Goal: Task Accomplishment & Management: Use online tool/utility

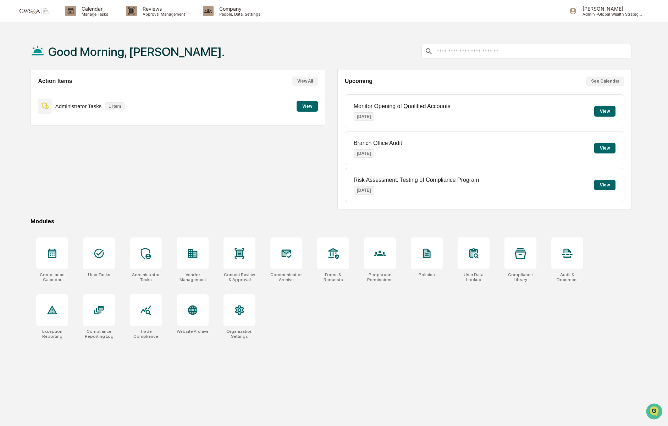
click at [304, 108] on button "View" at bounding box center [306, 106] width 21 height 11
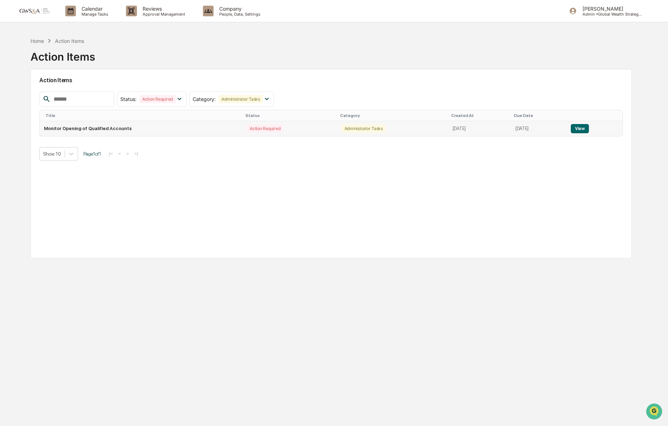
click at [84, 130] on td "Monitor Opening of Qualified Accounts" at bounding box center [141, 128] width 203 height 15
click at [583, 130] on button "View" at bounding box center [579, 128] width 18 height 9
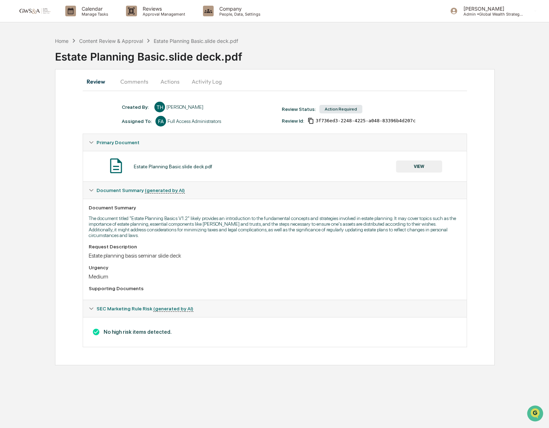
click at [421, 162] on button "VIEW" at bounding box center [419, 167] width 46 height 12
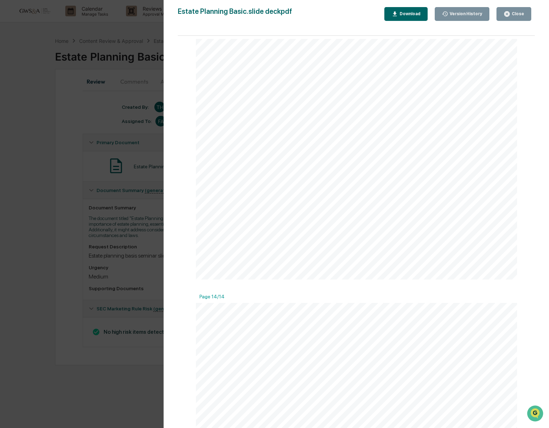
scroll to position [3303, 0]
click at [516, 16] on div "Close" at bounding box center [517, 13] width 14 height 5
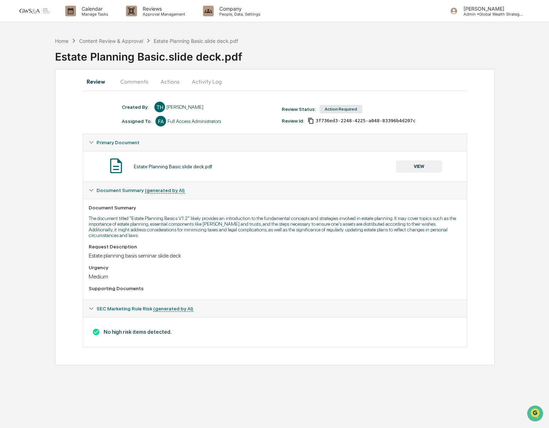
click at [183, 84] on button "Actions" at bounding box center [170, 81] width 32 height 17
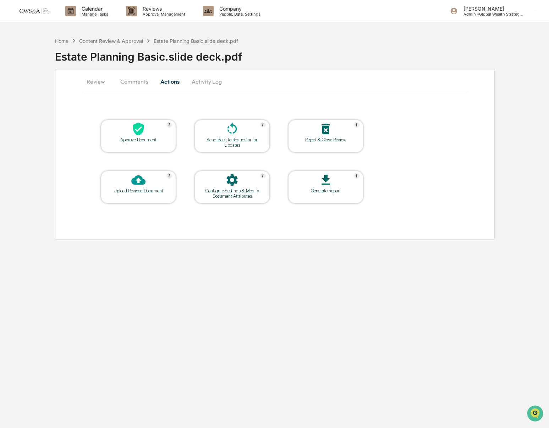
click at [127, 129] on div at bounding box center [138, 129] width 71 height 15
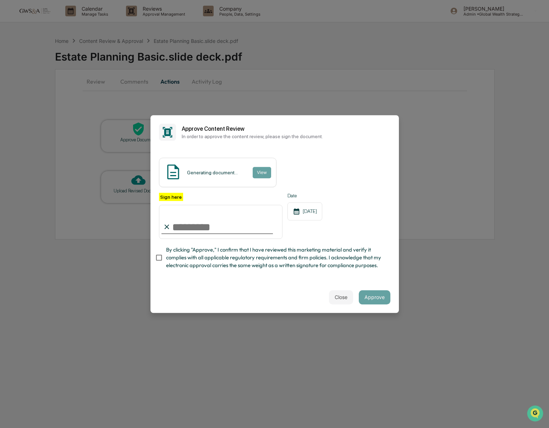
drag, startPoint x: 230, startPoint y: 225, endPoint x: 249, endPoint y: 234, distance: 20.8
click at [230, 225] on input "Sign here" at bounding box center [221, 222] width 124 height 34
type input "**********"
click at [373, 297] on button "Approve" at bounding box center [374, 297] width 32 height 14
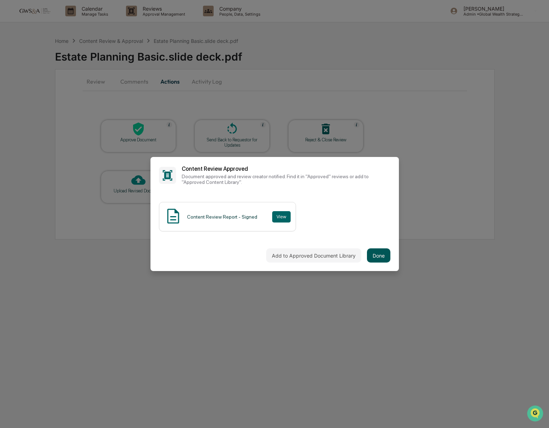
click at [383, 258] on button "Done" at bounding box center [378, 256] width 23 height 14
